Goal: Check status: Check status

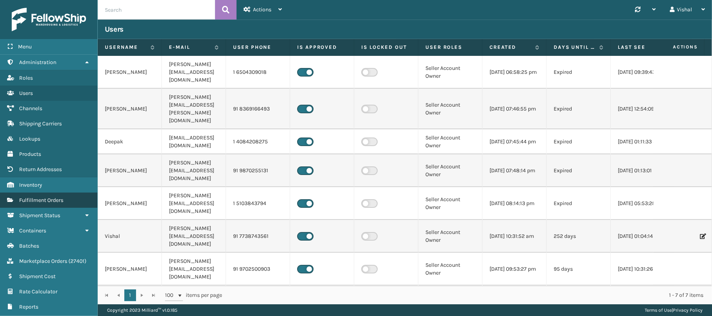
click at [33, 197] on link "Fulfillment Orders" at bounding box center [48, 200] width 97 height 15
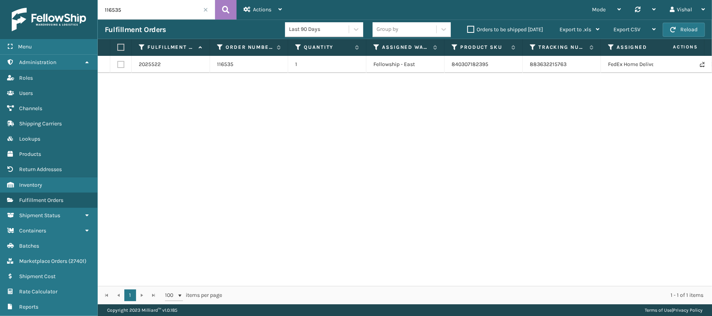
click at [293, 188] on div "2025522 116535 1 Fellowship - East 840307182395 883632215763 FedEx Home Deliver…" at bounding box center [405, 171] width 614 height 230
click at [147, 5] on input "116535" at bounding box center [156, 10] width 117 height 20
click at [144, 7] on input "116535" at bounding box center [156, 10] width 117 height 20
paste input "73"
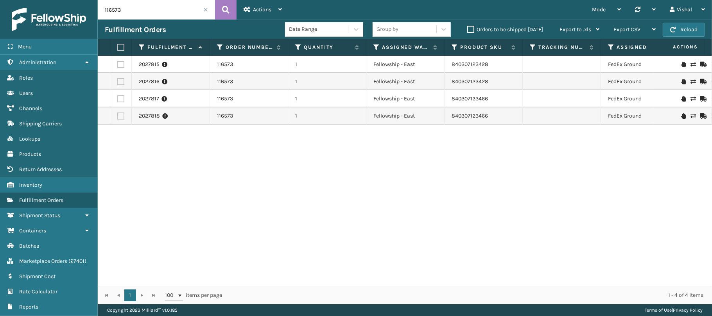
click at [256, 207] on div "2027815 116573 1 Fellowship - East 840307123428 FedEx Ground [US_STATE] Error o…" at bounding box center [405, 171] width 614 height 230
click at [643, 5] on div at bounding box center [645, 10] width 21 height 20
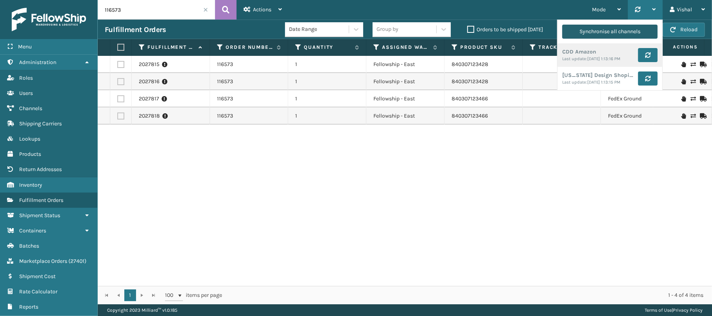
click at [601, 29] on div "Synchronise all channels" at bounding box center [610, 32] width 61 height 14
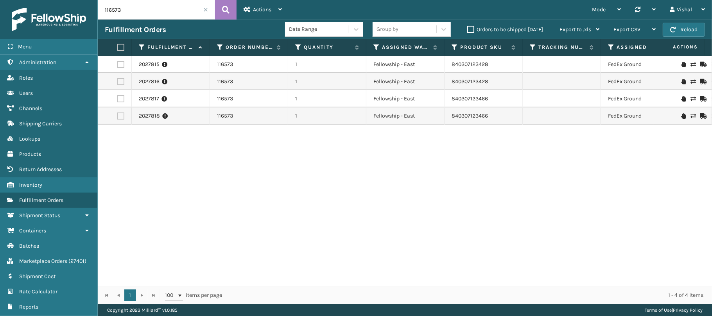
click at [238, 205] on div "2027815 116573 1 Fellowship - East 840307123428 FedEx Ground [US_STATE] Error o…" at bounding box center [405, 171] width 614 height 230
click at [156, 14] on input "116573" at bounding box center [156, 10] width 117 height 20
paste input "60"
type input "116560"
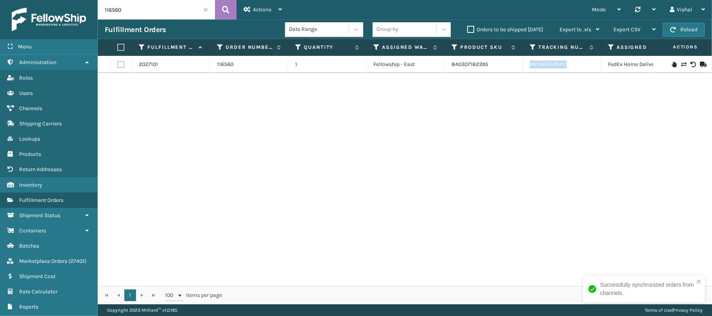
drag, startPoint x: 526, startPoint y: 68, endPoint x: 573, endPoint y: 67, distance: 46.5
click at [573, 67] on td "883662528710" at bounding box center [562, 64] width 78 height 17
copy link "883662528710"
